Goal: Task Accomplishment & Management: Use online tool/utility

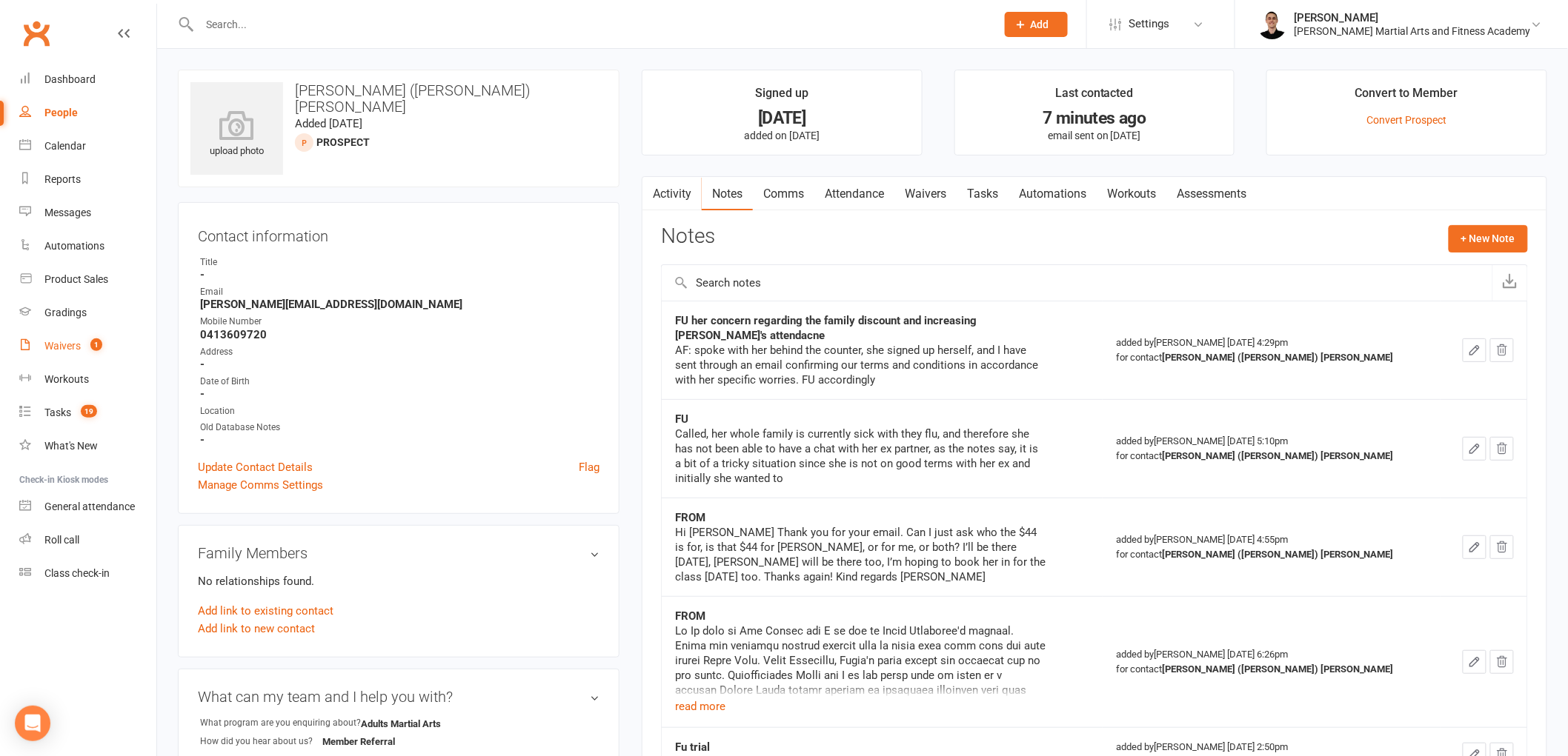
click at [61, 353] on link "Waivers 1" at bounding box center [88, 347] width 137 height 34
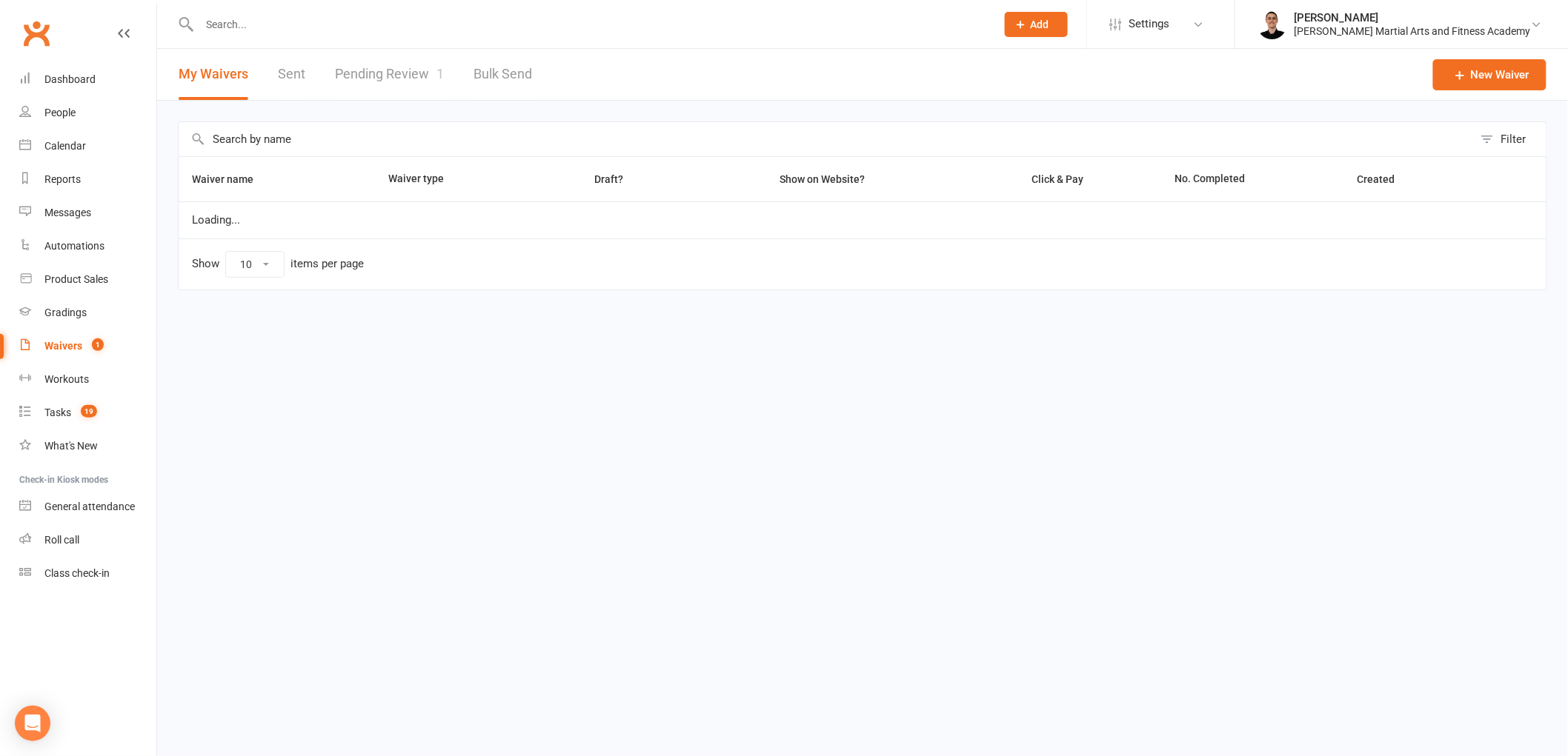
select select "25"
click at [402, 69] on link "Pending Review 1" at bounding box center [389, 74] width 108 height 51
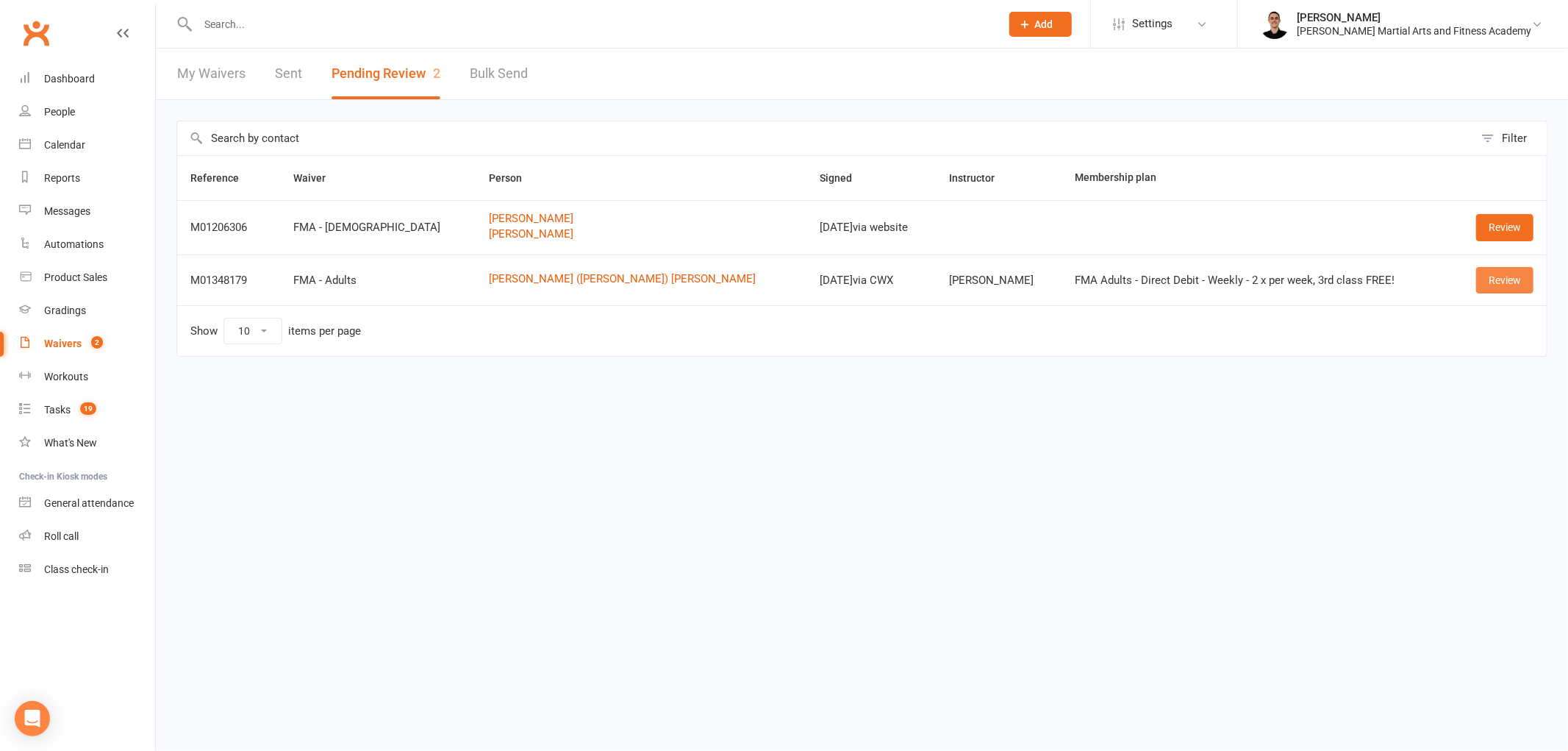
click at [1511, 278] on link "Review" at bounding box center [1505, 280] width 58 height 27
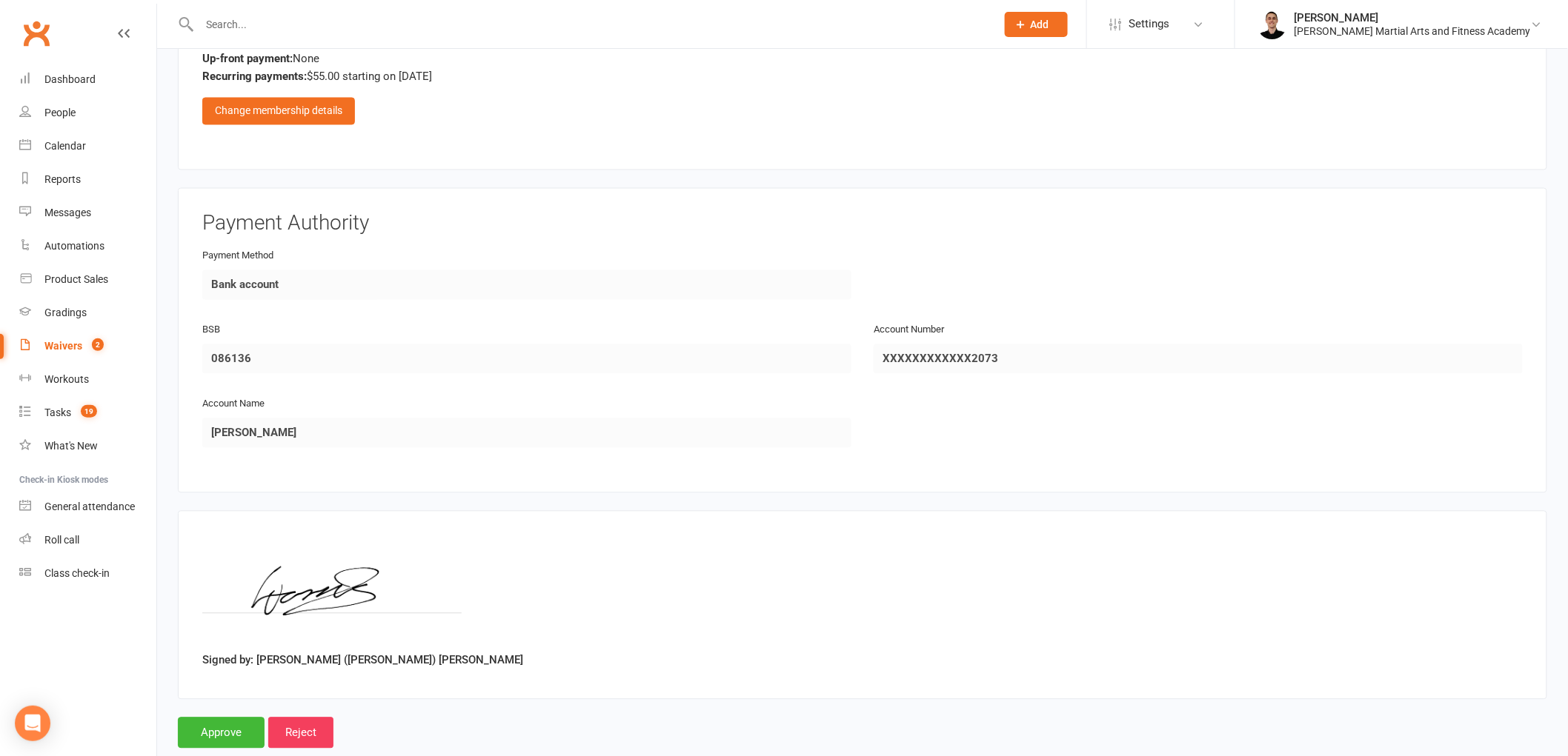
scroll to position [1151, 0]
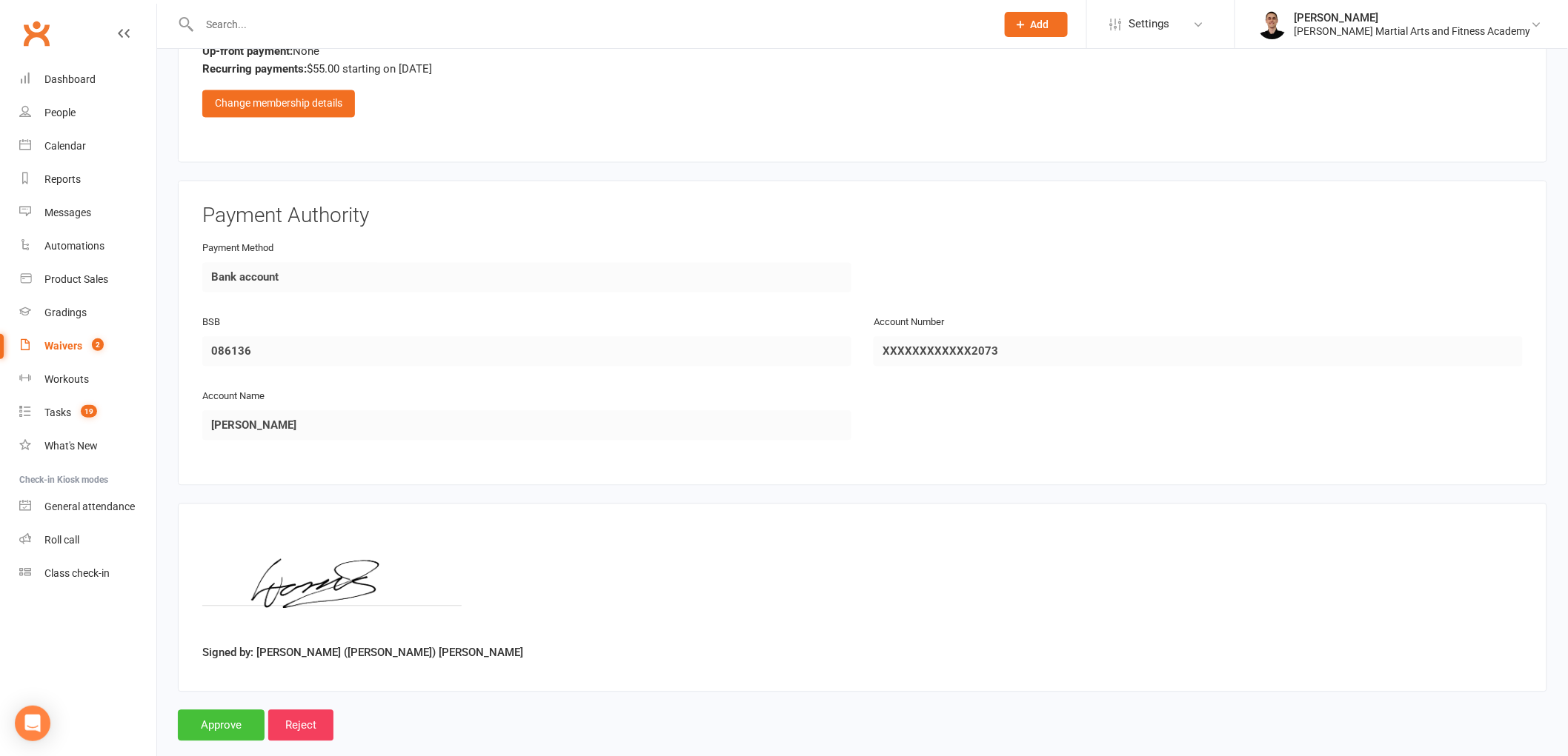
click at [235, 716] on input "Approve" at bounding box center [221, 725] width 87 height 31
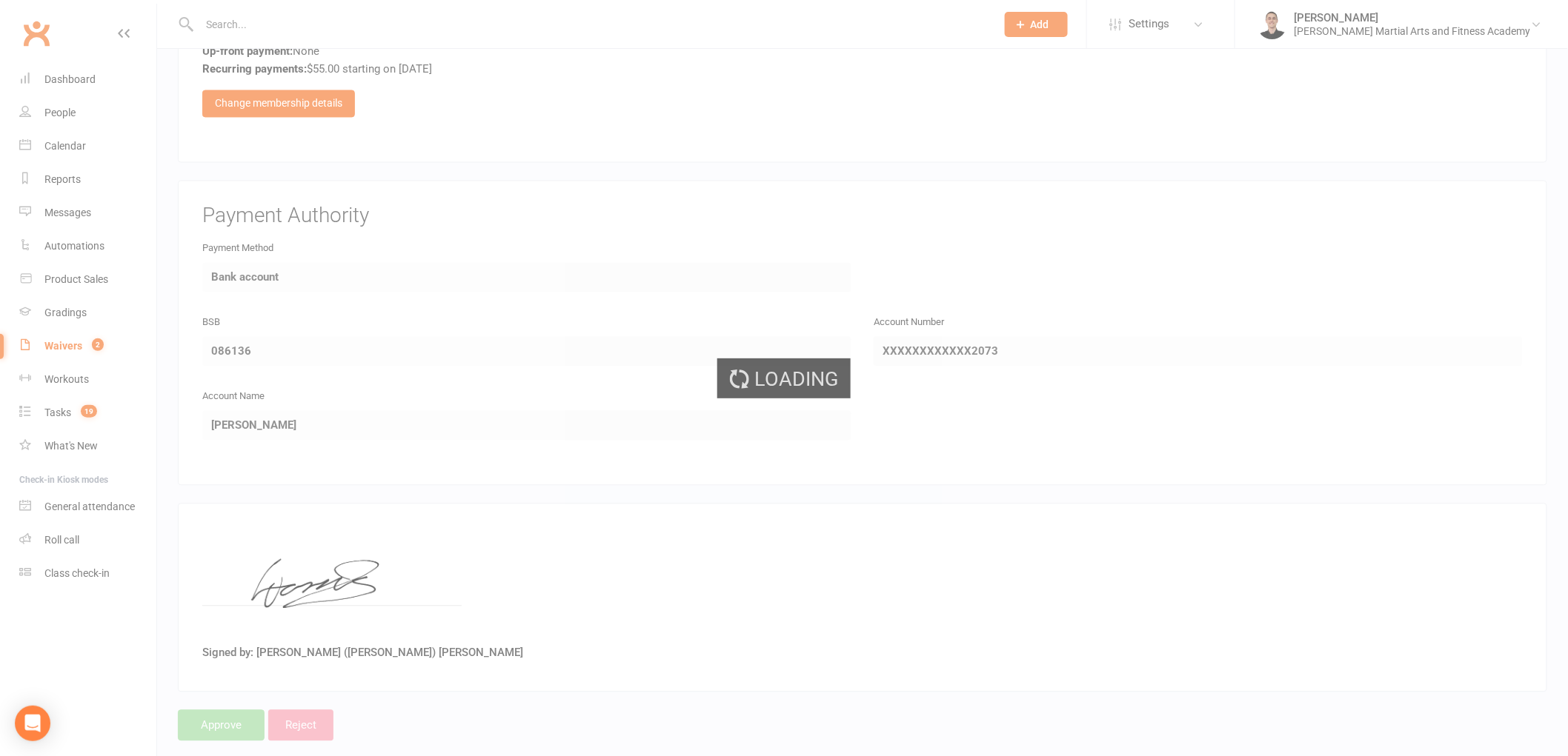
scroll to position [991, 0]
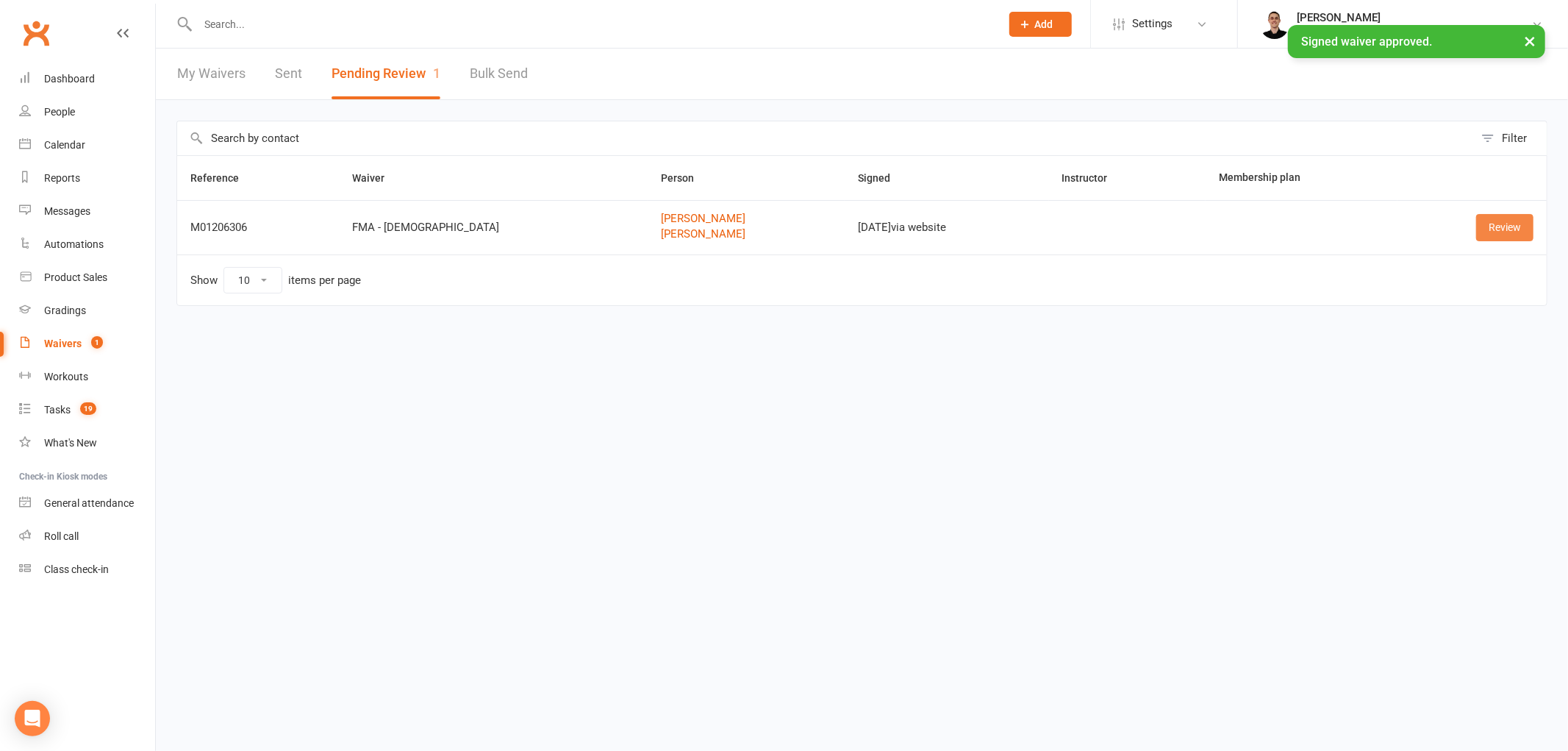
click at [1510, 225] on link "Review" at bounding box center [1505, 227] width 58 height 27
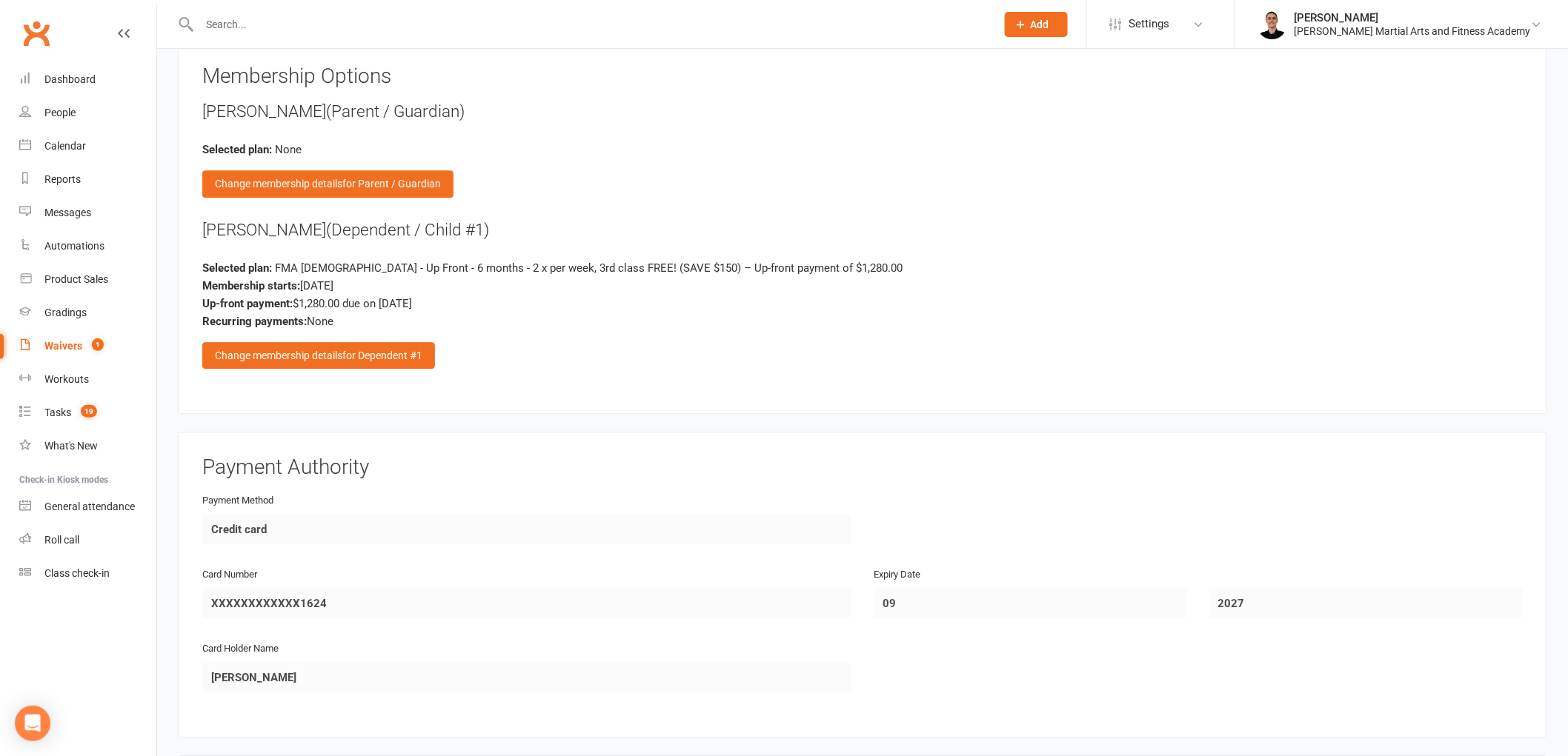
scroll to position [1851, 0]
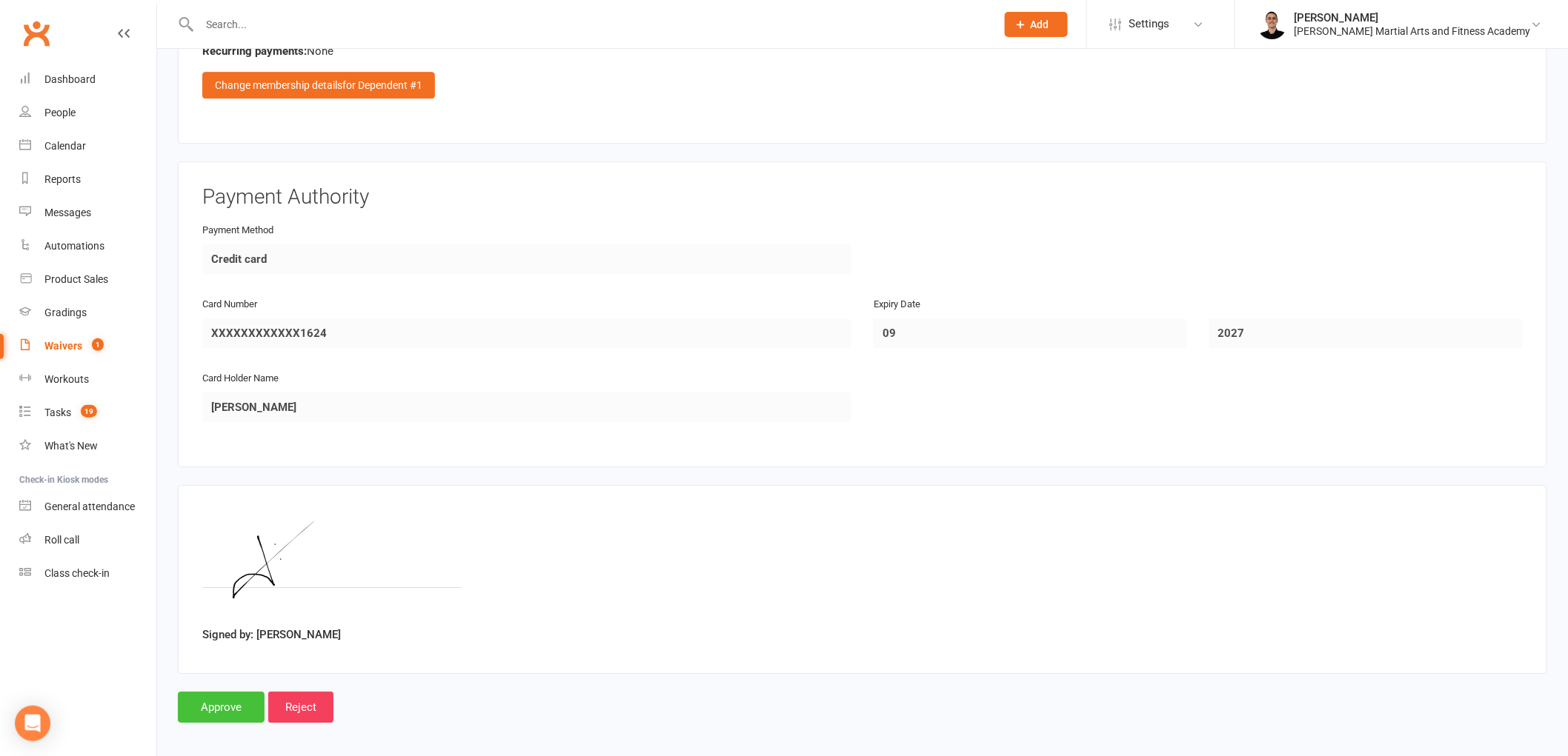
click at [239, 694] on input "Approve" at bounding box center [221, 706] width 87 height 31
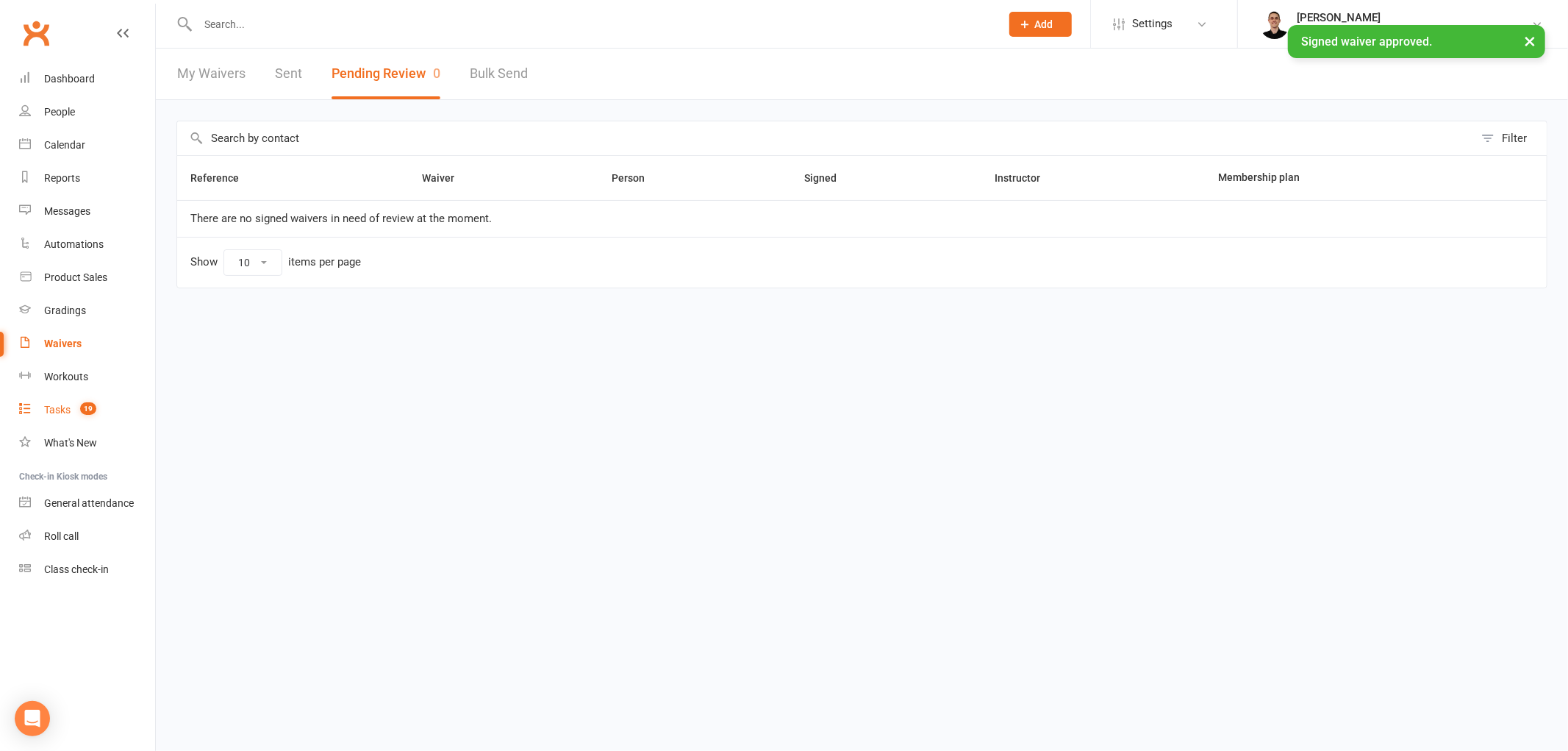
click at [70, 408] on div "Tasks" at bounding box center [58, 409] width 27 height 12
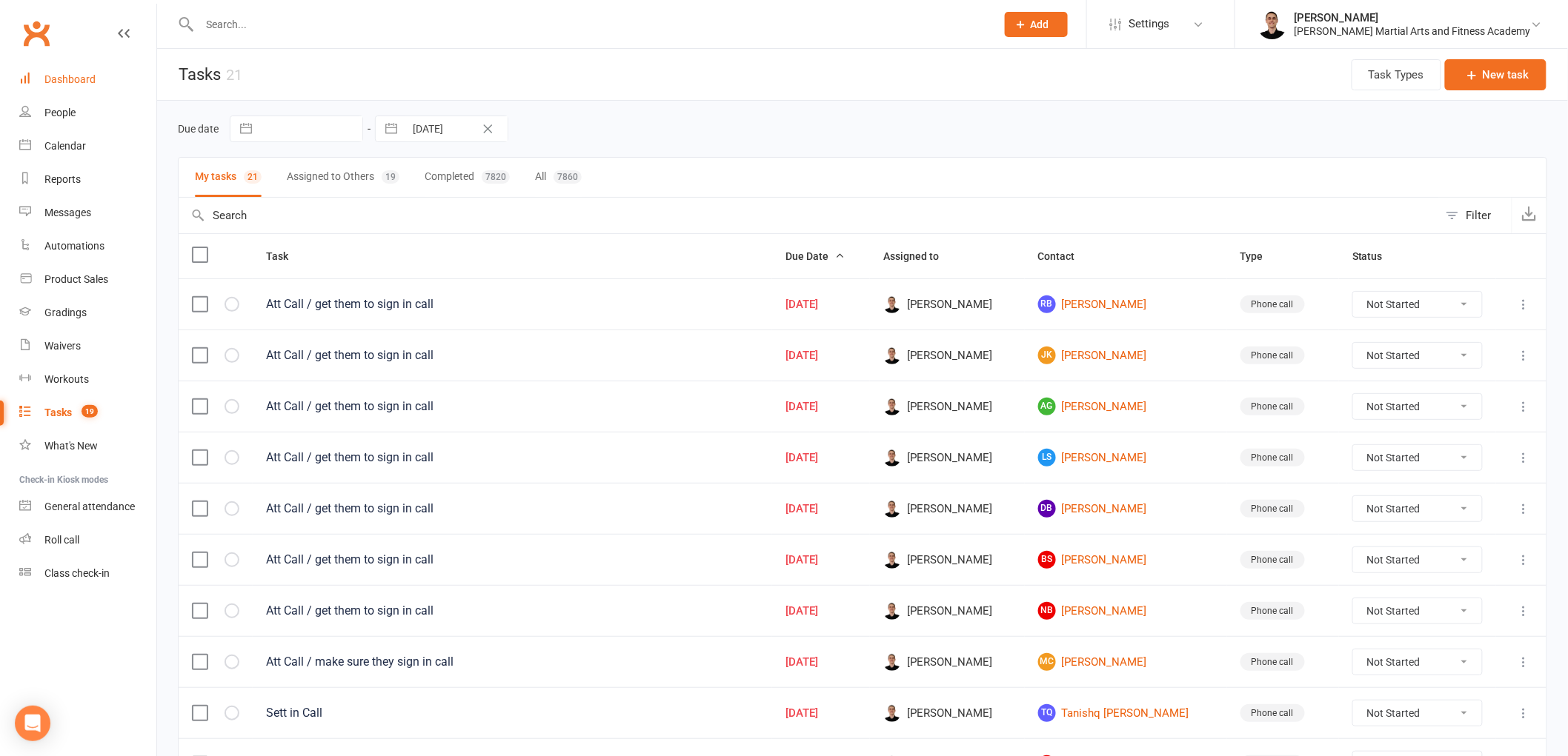
click at [59, 80] on div "Dashboard" at bounding box center [70, 78] width 51 height 12
